Goal: Task Accomplishment & Management: Use online tool/utility

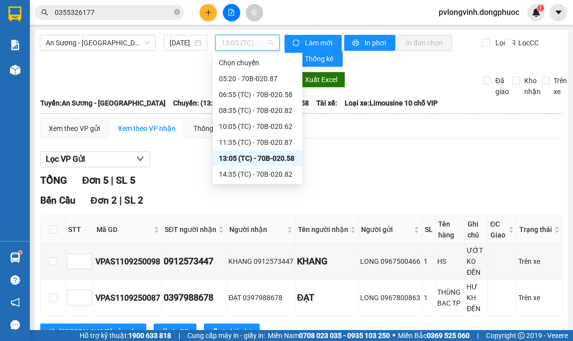
click at [232, 46] on span "13:05 (TC) - 70B-020.58" at bounding box center [247, 42] width 52 height 15
click at [277, 143] on div "11:35 (TC) - 70B-020.87" at bounding box center [258, 142] width 78 height 11
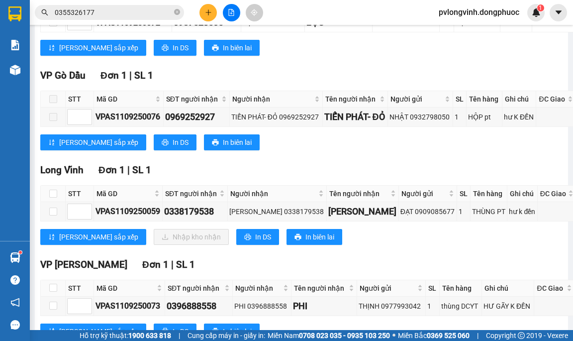
scroll to position [398, 0]
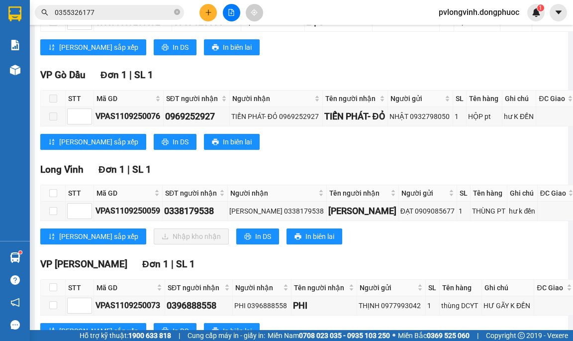
click at [98, 10] on input "0355326177" at bounding box center [113, 12] width 117 height 11
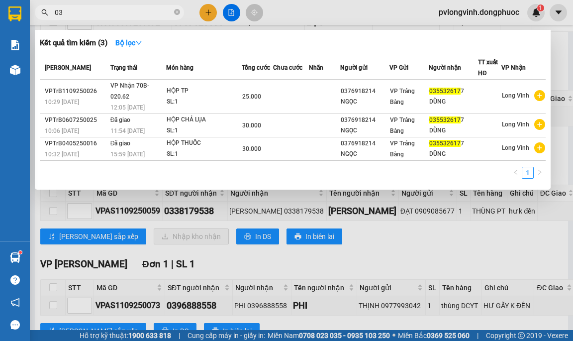
type input "0"
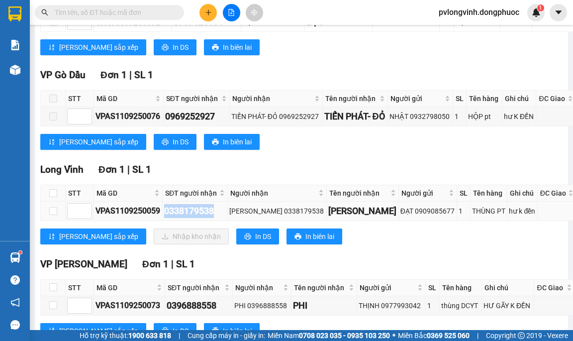
drag, startPoint x: 166, startPoint y: 240, endPoint x: 214, endPoint y: 241, distance: 47.8
click at [216, 218] on div "0338179538" at bounding box center [195, 211] width 62 height 14
copy div "0338179538"
click at [86, 9] on input "text" at bounding box center [113, 12] width 117 height 11
paste input "0338179538"
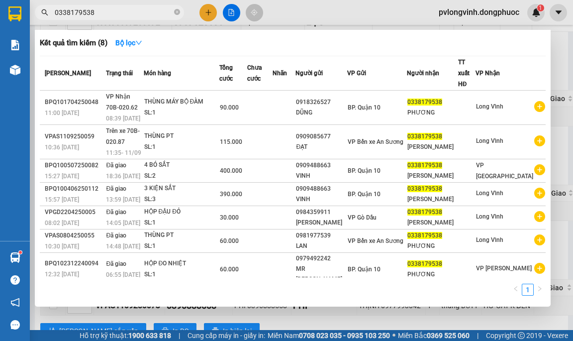
type input "0338179538"
click at [554, 50] on div at bounding box center [286, 170] width 573 height 341
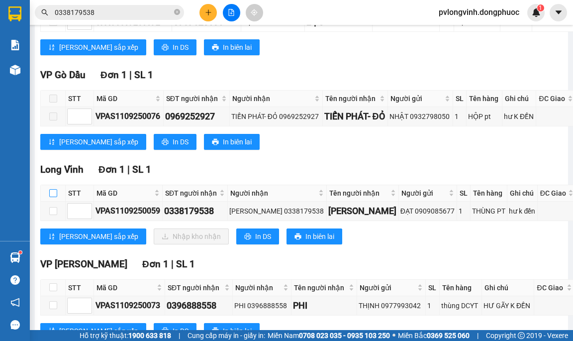
click at [51, 197] on input "checkbox" at bounding box center [53, 193] width 8 height 8
checkbox input "true"
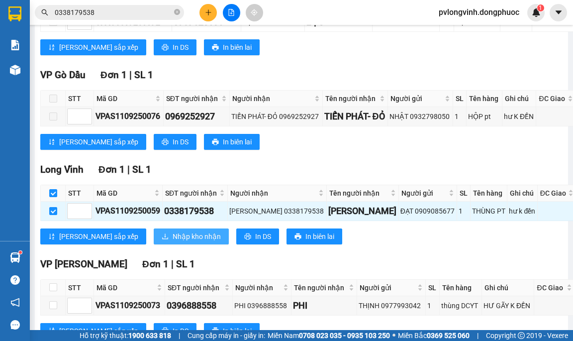
click at [173, 242] on span "Nhập kho nhận" at bounding box center [197, 236] width 48 height 11
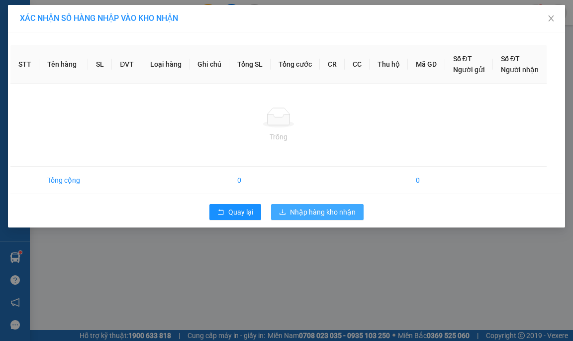
click at [314, 209] on span "Nhập hàng kho nhận" at bounding box center [323, 212] width 66 height 11
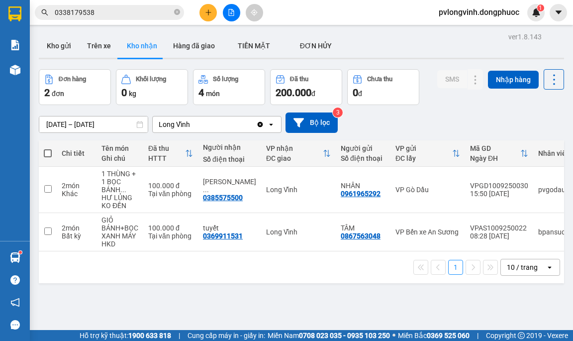
click at [231, 9] on icon "file-add" at bounding box center [231, 12] width 5 height 7
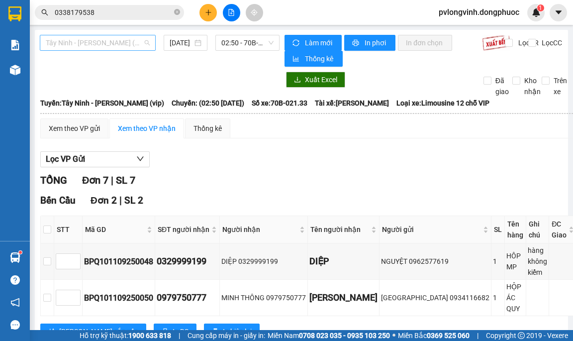
click at [97, 47] on span "Tây Ninh - [PERSON_NAME] (vip)" at bounding box center [98, 42] width 104 height 15
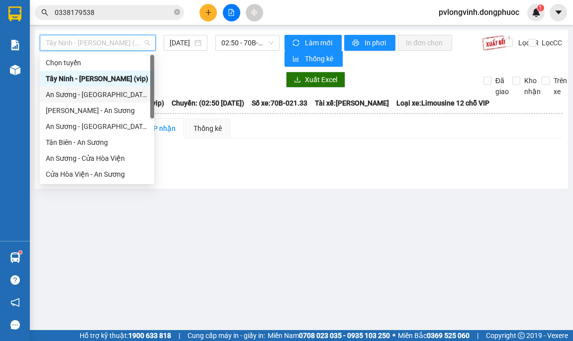
click at [76, 95] on div "An Sương - [GEOGRAPHIC_DATA]" at bounding box center [97, 94] width 103 height 11
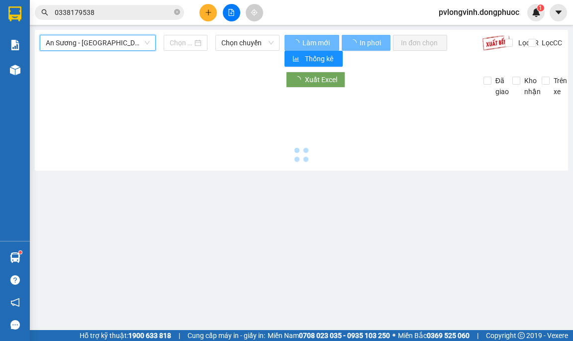
type input "[DATE]"
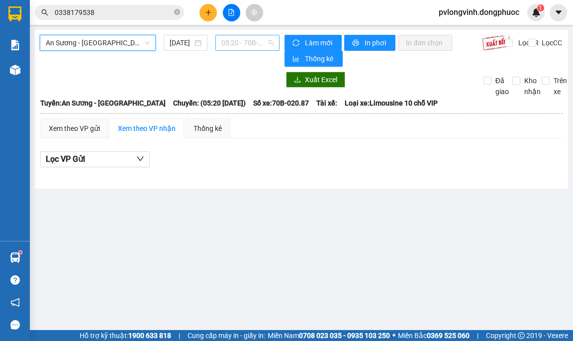
click at [226, 49] on span "05:20 - 70B-020.87" at bounding box center [247, 42] width 52 height 15
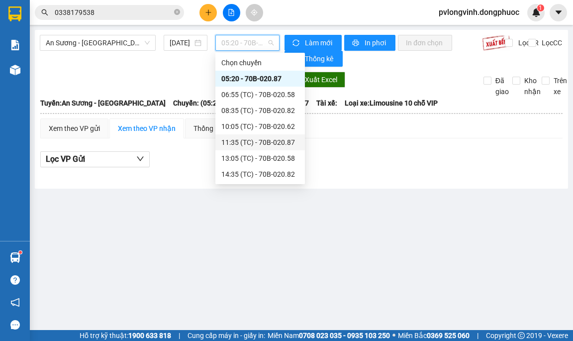
click at [261, 144] on div "11:35 (TC) - 70B-020.87" at bounding box center [260, 142] width 78 height 11
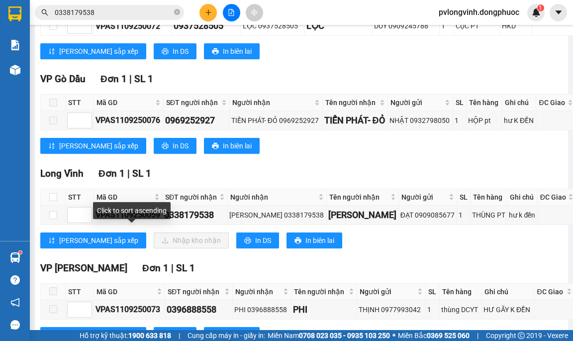
scroll to position [398, 0]
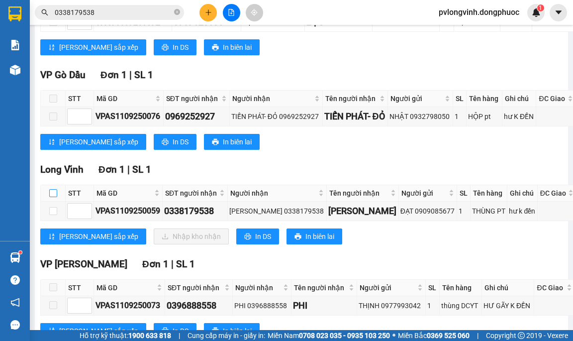
click at [54, 197] on input "checkbox" at bounding box center [53, 193] width 8 height 8
checkbox input "true"
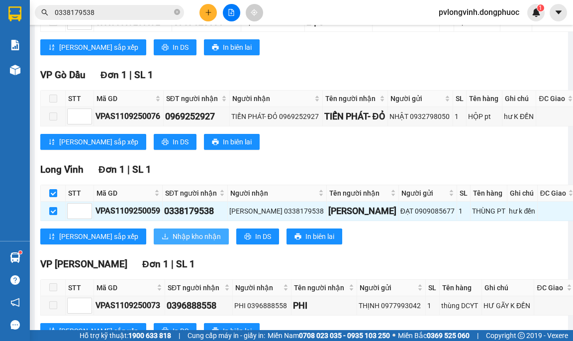
click at [173, 242] on span "Nhập kho nhận" at bounding box center [197, 236] width 48 height 11
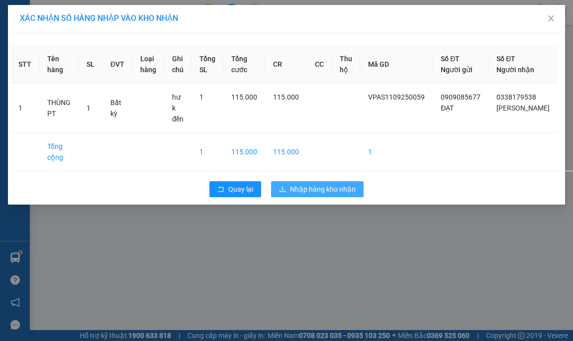
click at [298, 184] on span "Nhập hàng kho nhận" at bounding box center [323, 189] width 66 height 11
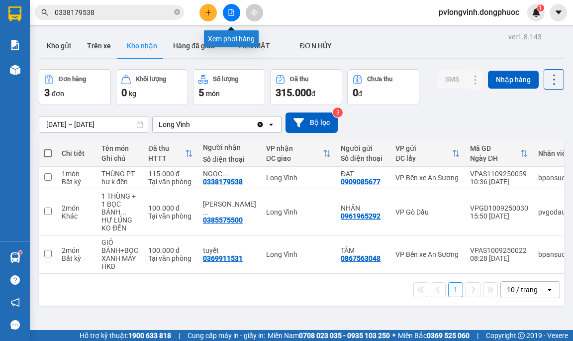
click at [231, 11] on icon "file-add" at bounding box center [231, 12] width 7 height 7
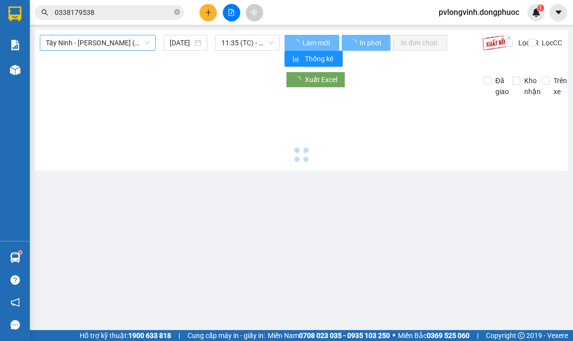
click at [77, 39] on span "Tây Ninh - [PERSON_NAME] (vip)" at bounding box center [98, 42] width 104 height 15
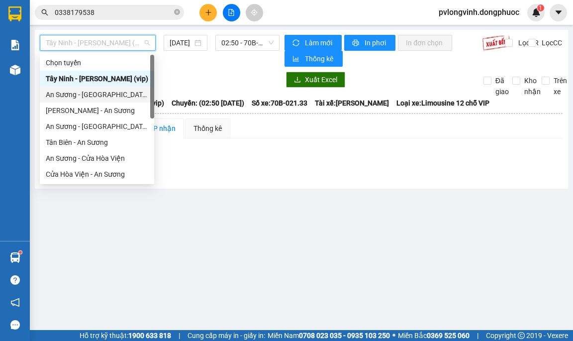
click at [88, 96] on div "An Sương - [GEOGRAPHIC_DATA]" at bounding box center [97, 94] width 103 height 11
type input "[DATE]"
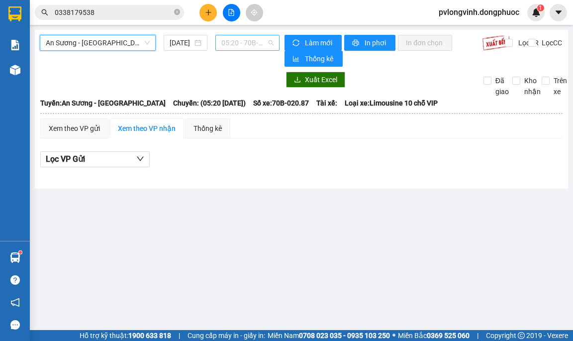
click at [236, 46] on span "05:20 - 70B-020.87" at bounding box center [247, 42] width 52 height 15
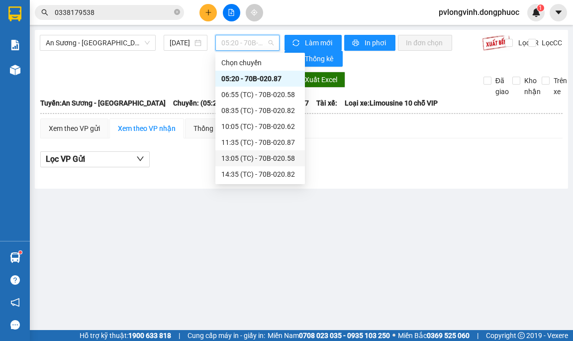
click at [273, 160] on div "13:05 (TC) - 70B-020.58" at bounding box center [260, 158] width 78 height 11
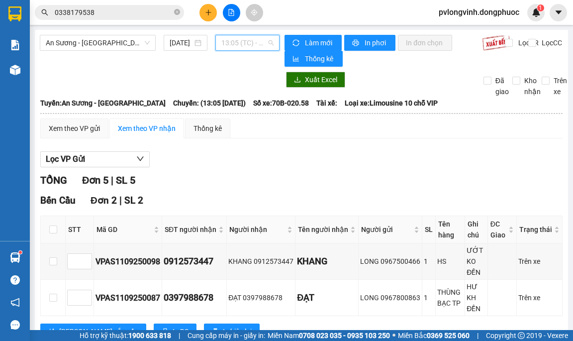
click at [244, 47] on span "13:05 (TC) - 70B-020.58" at bounding box center [247, 42] width 52 height 15
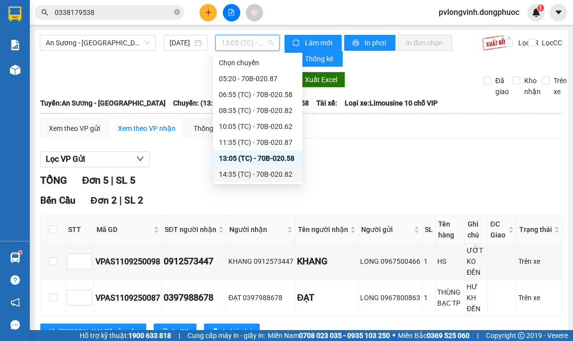
click at [256, 178] on div "14:35 (TC) - 70B-020.82" at bounding box center [258, 174] width 78 height 11
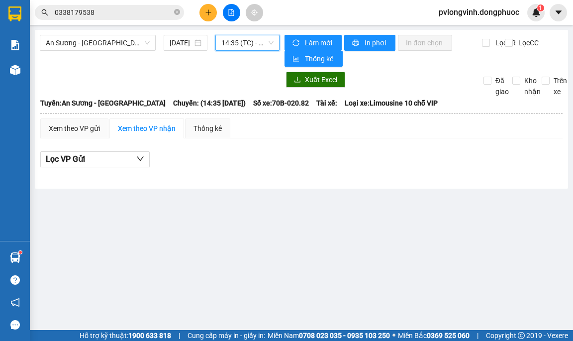
click at [228, 51] on div "An Sương - [GEOGRAPHIC_DATA] [DATE] 14:35 14:35 (TC) - 70B-020.82" at bounding box center [160, 51] width 240 height 32
click at [234, 49] on span "14:35 (TC) - 70B-020.82" at bounding box center [247, 42] width 52 height 15
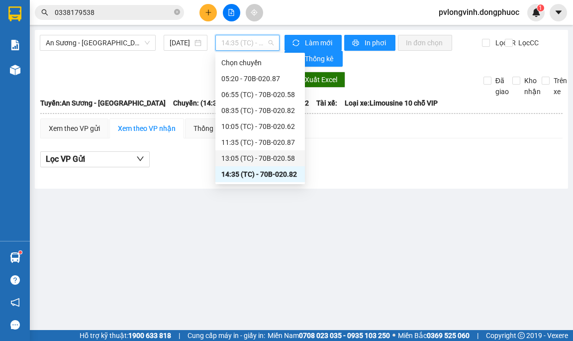
click at [289, 155] on div "13:05 (TC) - 70B-020.58" at bounding box center [260, 158] width 78 height 11
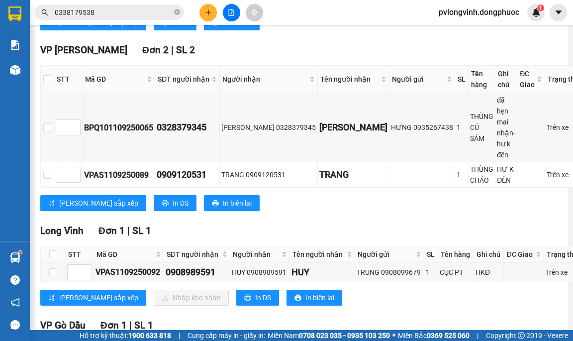
scroll to position [249, 0]
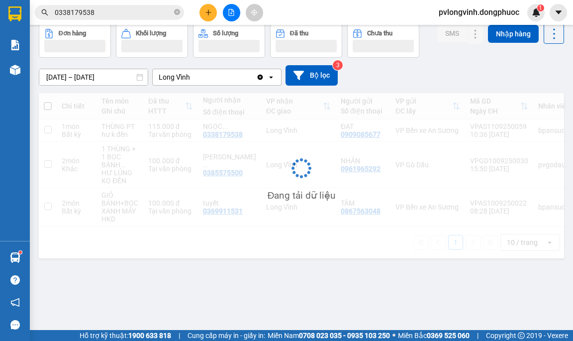
scroll to position [46, 0]
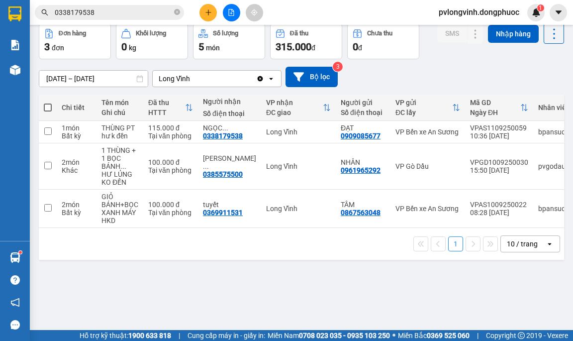
click at [98, 4] on div "Kết quả tìm kiếm ( 8 ) Bộ lọc Mã ĐH Trạng thái Món hàng Tổng cước Chưa cước Nhã…" at bounding box center [97, 12] width 194 height 17
click at [98, 12] on input "0338179538" at bounding box center [113, 12] width 117 height 11
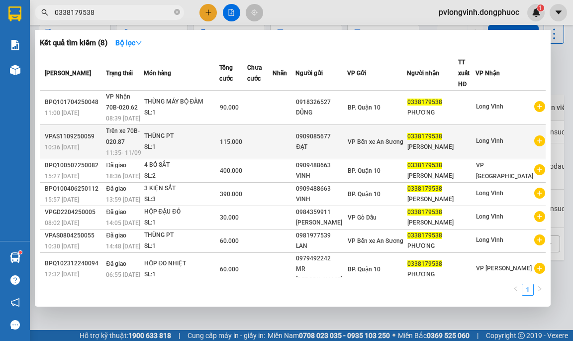
click at [207, 131] on div "THÙNG PT" at bounding box center [181, 136] width 75 height 11
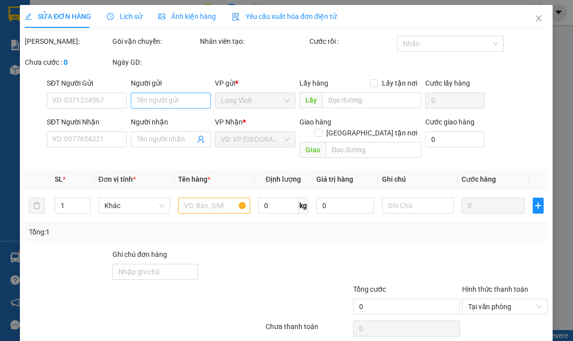
type input "0909085677"
type input "ĐẠT"
type input "0338179538"
type input "[PERSON_NAME]"
type input "115.000"
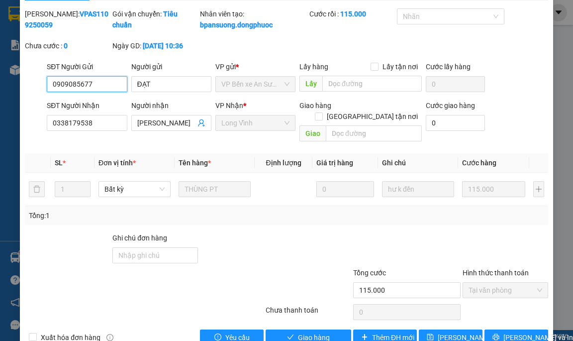
scroll to position [51, 0]
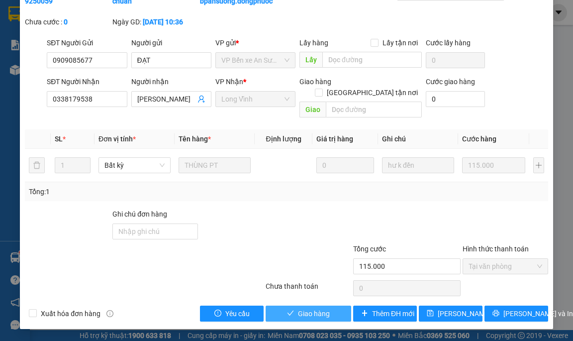
click at [329, 310] on button "Giao hàng" at bounding box center [309, 314] width 86 height 16
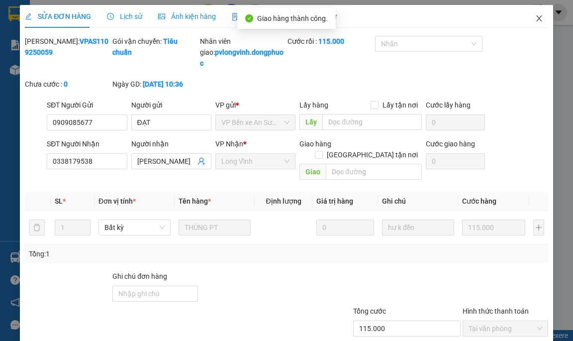
click at [536, 17] on icon "close" at bounding box center [540, 18] width 8 height 8
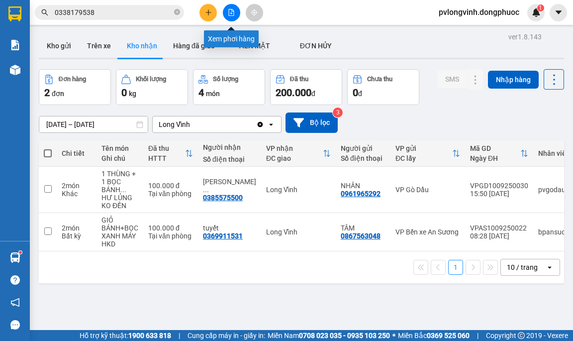
click at [235, 10] on button at bounding box center [231, 12] width 17 height 17
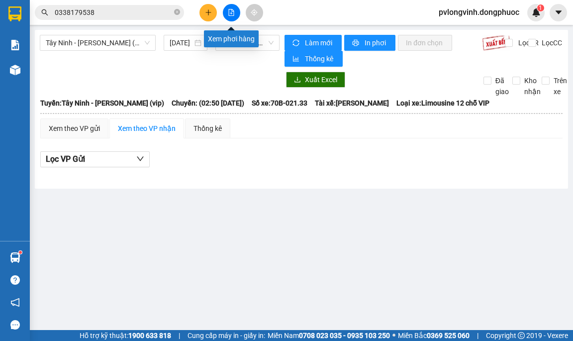
click at [231, 6] on button at bounding box center [231, 12] width 17 height 17
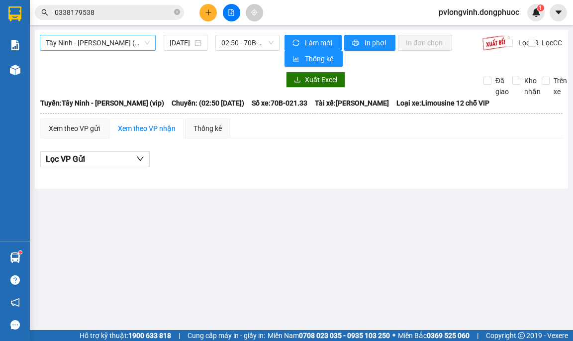
click at [145, 46] on span "Tây Ninh - [PERSON_NAME] (vip)" at bounding box center [98, 42] width 104 height 15
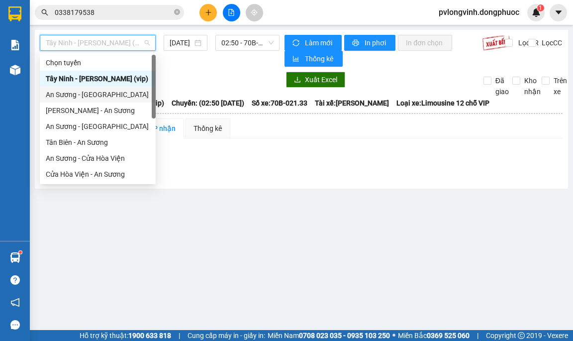
click at [92, 99] on div "An Sương - [GEOGRAPHIC_DATA]" at bounding box center [98, 94] width 104 height 11
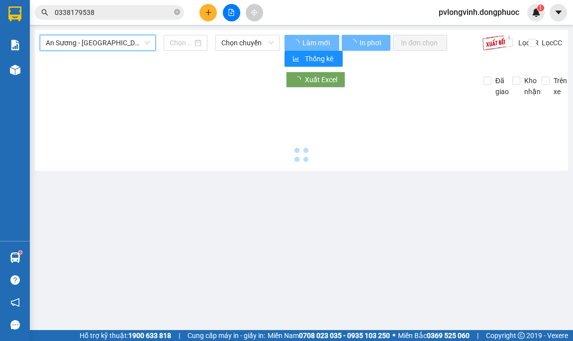
type input "[DATE]"
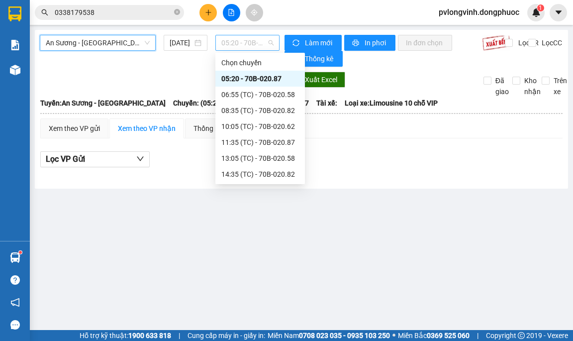
click at [244, 41] on span "05:20 - 70B-020.87" at bounding box center [247, 42] width 52 height 15
click at [270, 157] on div "13:05 (TC) - 70B-020.58" at bounding box center [260, 158] width 78 height 11
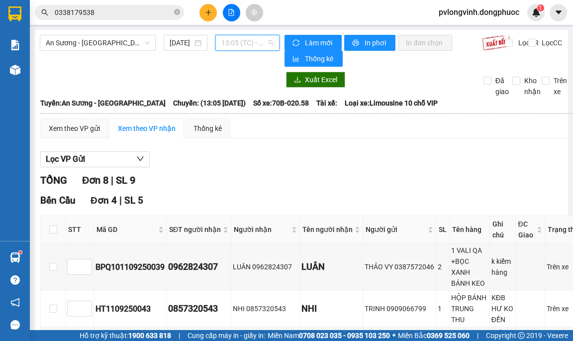
click at [248, 41] on span "13:05 (TC) - 70B-020.58" at bounding box center [247, 42] width 52 height 15
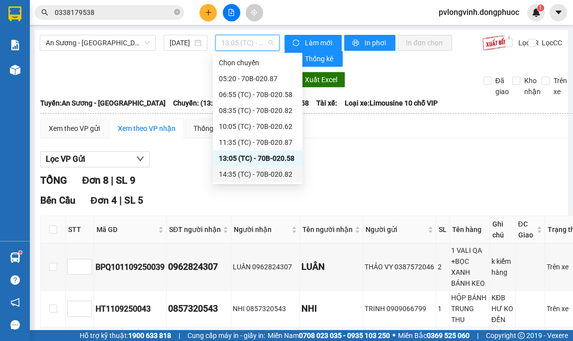
click at [259, 175] on div "14:35 (TC) - 70B-020.82" at bounding box center [258, 174] width 78 height 11
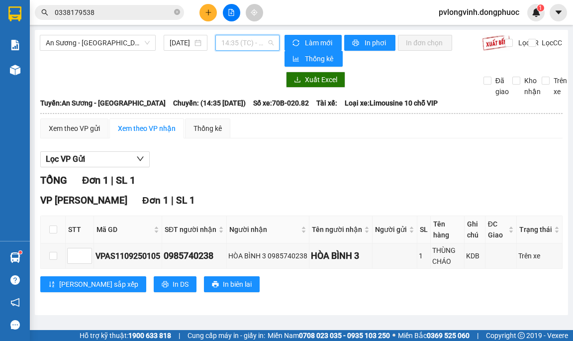
click at [240, 45] on span "14:35 (TC) - 70B-020.82" at bounding box center [247, 42] width 52 height 15
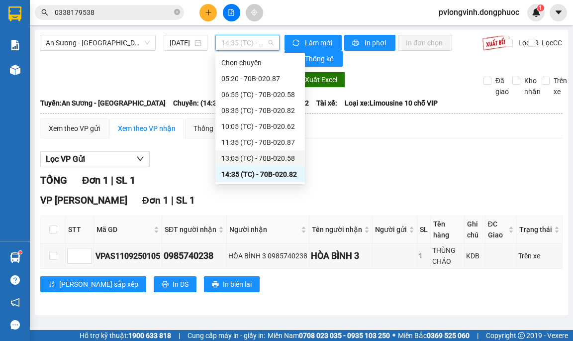
click at [288, 158] on div "13:05 (TC) - 70B-020.58" at bounding box center [260, 158] width 78 height 11
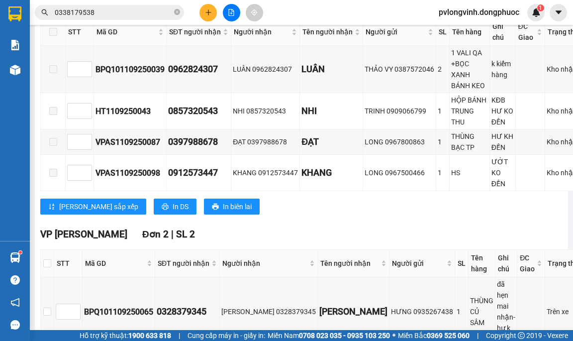
scroll to position [197, 0]
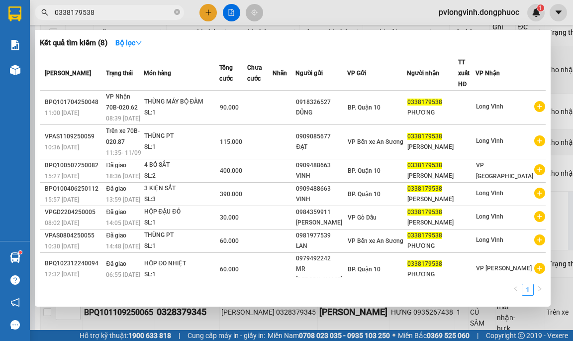
click at [116, 16] on input "0338179538" at bounding box center [113, 12] width 117 height 11
type input "0"
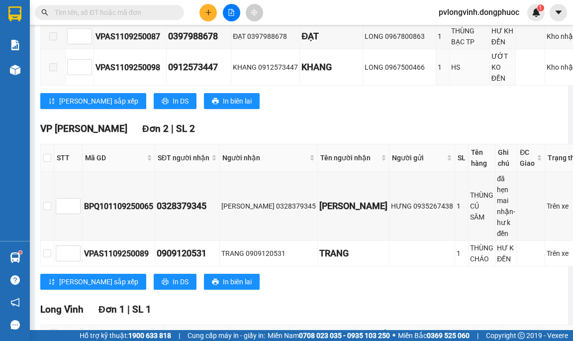
scroll to position [446, 0]
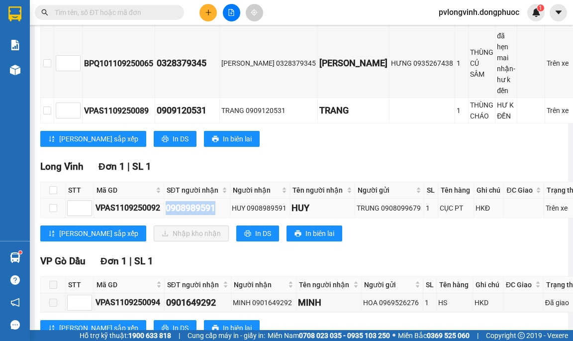
drag, startPoint x: 165, startPoint y: 262, endPoint x: 219, endPoint y: 262, distance: 54.7
click at [219, 215] on div "0908989591" at bounding box center [197, 208] width 63 height 14
copy div "0908989591"
click at [62, 8] on input "text" at bounding box center [113, 12] width 117 height 11
paste input "0908989591"
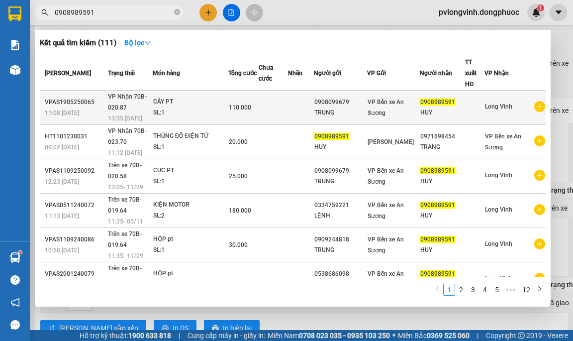
type input "0908989591"
click at [208, 108] on div "SL: 1" at bounding box center [190, 113] width 75 height 11
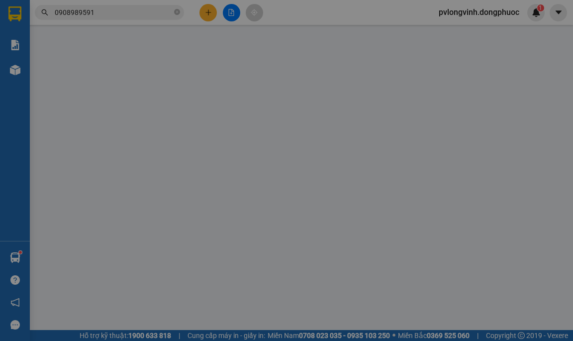
type input "0908099679"
type input "TRUNG"
type input "0908989591"
type input "HUY"
type input "110.000"
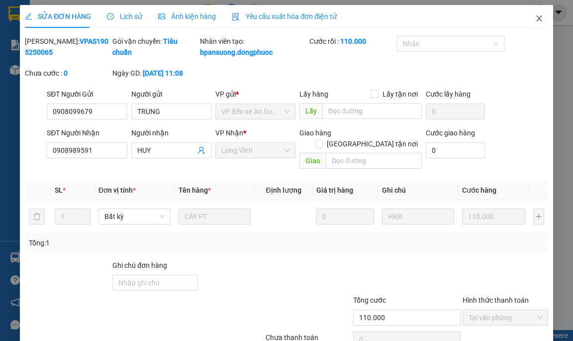
click at [536, 16] on icon "close" at bounding box center [540, 18] width 8 height 8
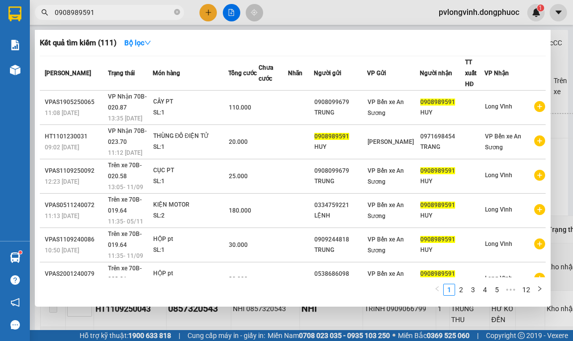
click at [110, 6] on span "0908989591" at bounding box center [109, 12] width 149 height 15
click at [107, 11] on input "0908989591" at bounding box center [113, 12] width 117 height 11
click at [568, 53] on div at bounding box center [286, 170] width 573 height 341
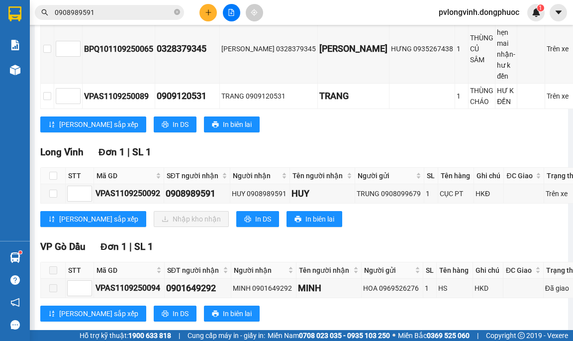
scroll to position [545, 0]
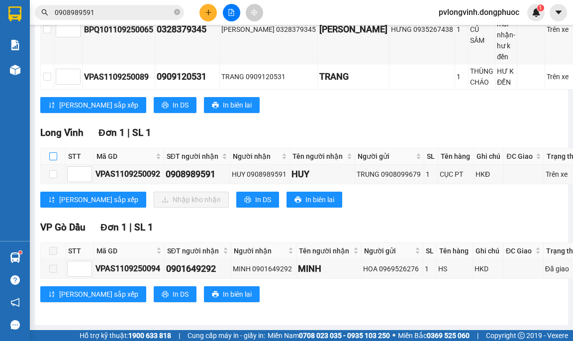
click at [53, 152] on input "checkbox" at bounding box center [53, 156] width 8 height 8
checkbox input "true"
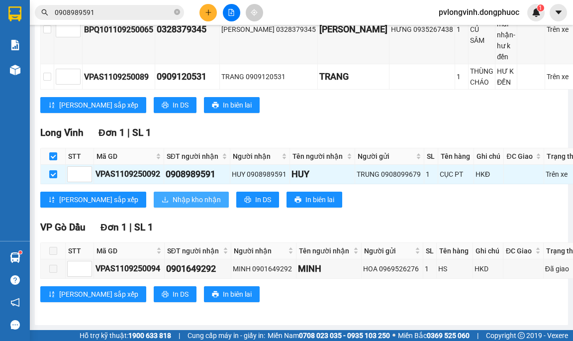
click at [173, 194] on span "Nhập kho nhận" at bounding box center [197, 199] width 48 height 11
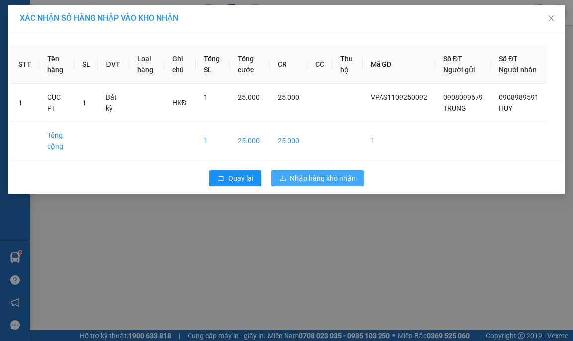
click at [334, 184] on span "Nhập hàng kho nhận" at bounding box center [323, 178] width 66 height 11
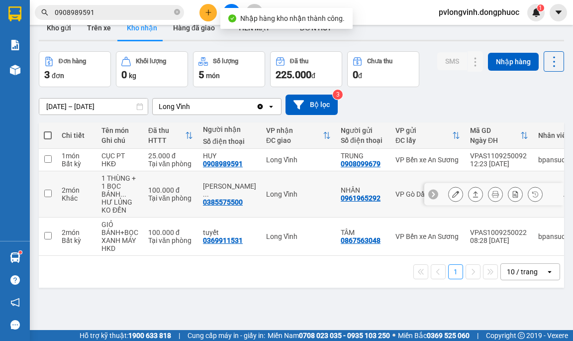
scroll to position [46, 0]
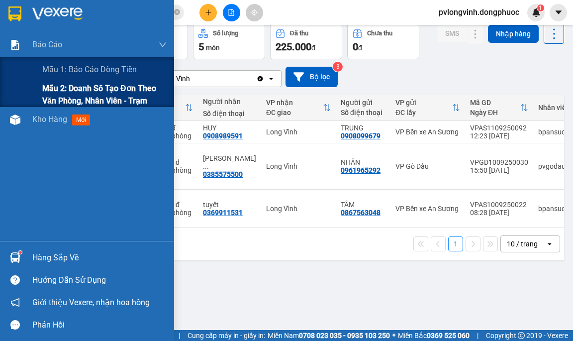
click at [51, 92] on span "Mẫu 2: Doanh số tạo đơn theo Văn phòng, nhân viên - Trạm" at bounding box center [104, 94] width 124 height 25
